Goal: Find specific page/section: Find specific page/section

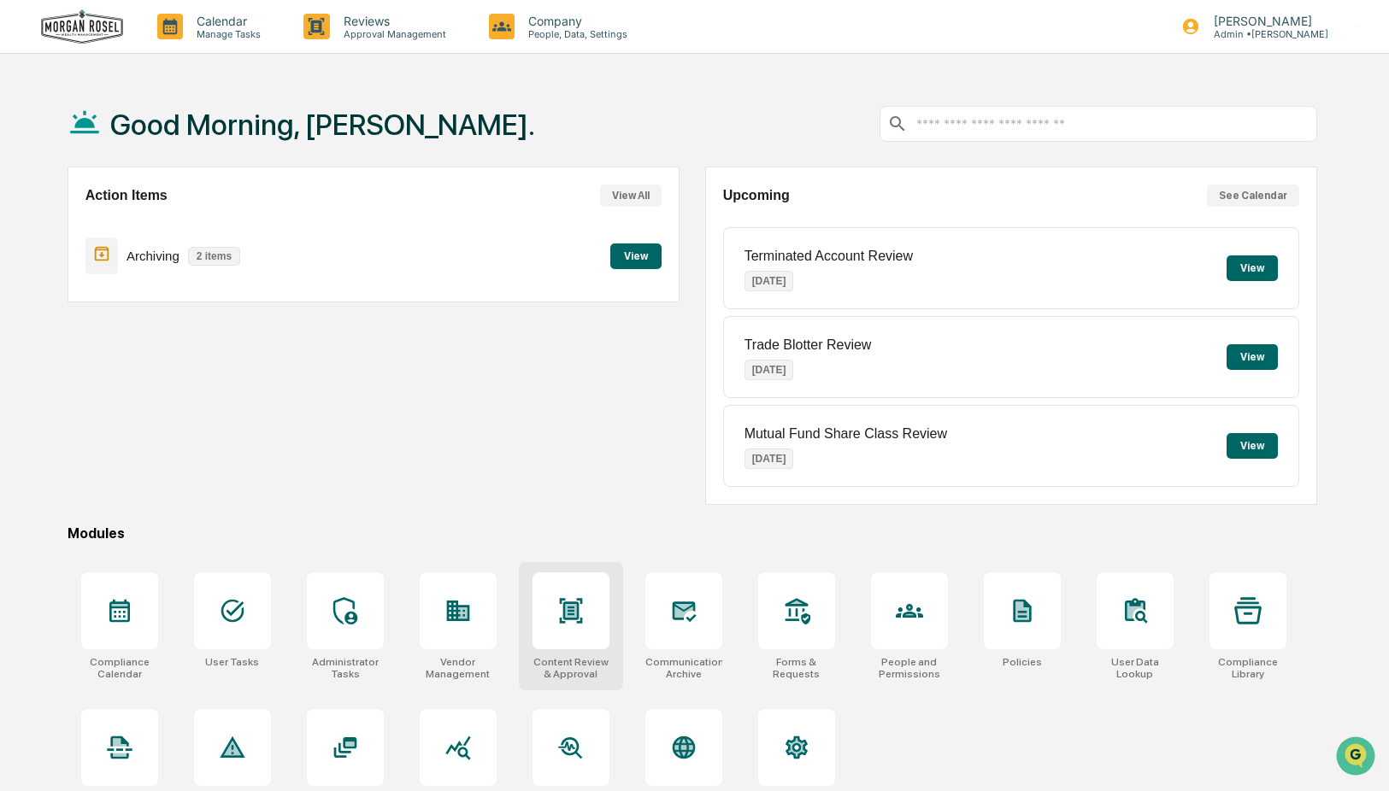
click at [574, 618] on icon at bounding box center [570, 610] width 23 height 25
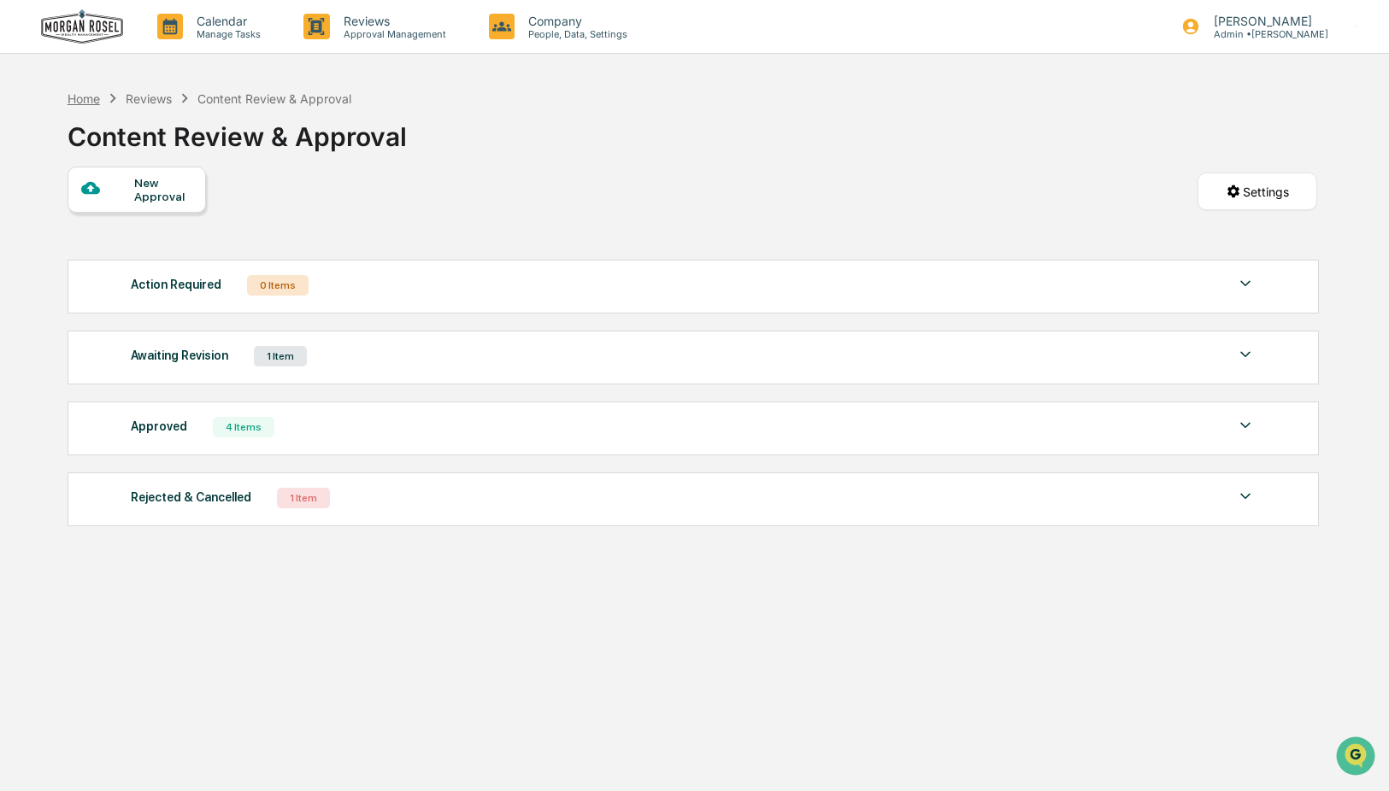
click at [79, 93] on div "Home" at bounding box center [84, 98] width 32 height 15
